Goal: Task Accomplishment & Management: Use online tool/utility

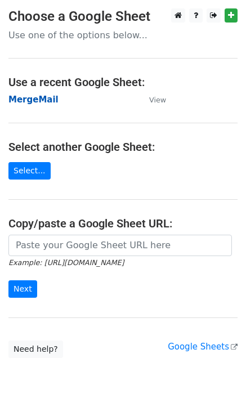
click at [37, 98] on strong "MergeMail" at bounding box center [33, 100] width 50 height 10
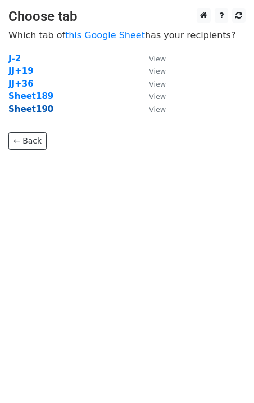
click at [38, 110] on strong "Sheet190" at bounding box center [30, 109] width 45 height 10
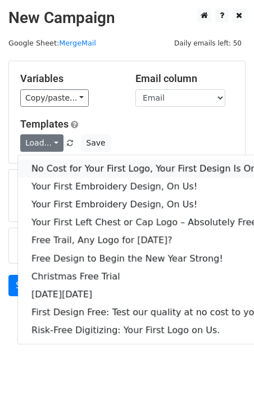
click at [56, 161] on link "No Cost for Your First Logo, Your First Design Is On Us!" at bounding box center [153, 169] width 270 height 18
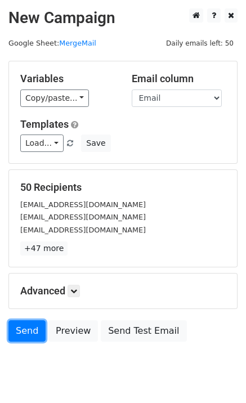
drag, startPoint x: 29, startPoint y: 336, endPoint x: 3, endPoint y: 348, distance: 29.0
click at [29, 336] on link "Send" at bounding box center [26, 330] width 37 height 21
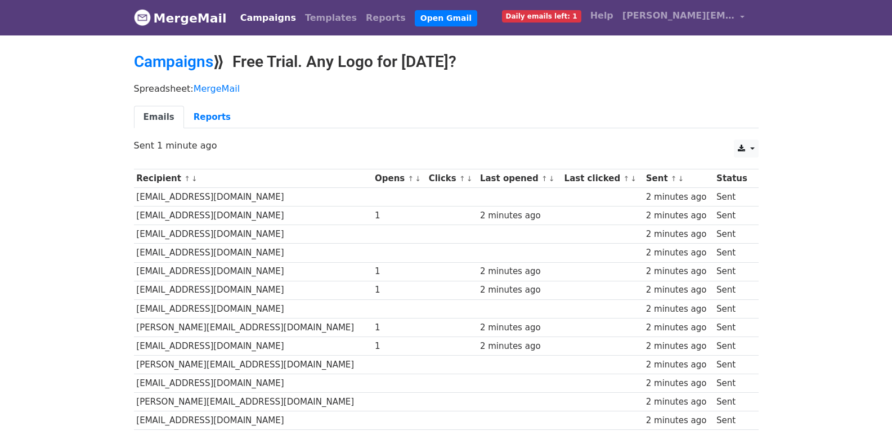
click at [480, 287] on div "2 minutes ago" at bounding box center [519, 290] width 79 height 13
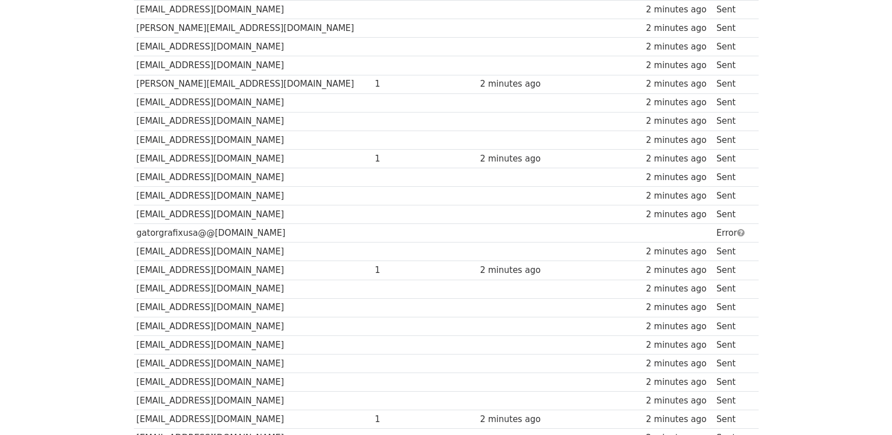
scroll to position [783, 0]
